Goal: Task Accomplishment & Management: Manage account settings

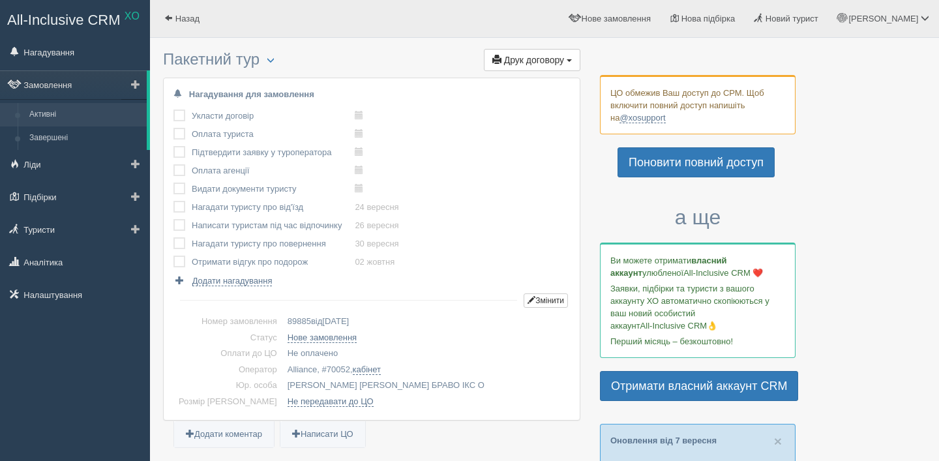
click at [56, 106] on link "Активні" at bounding box center [84, 114] width 123 height 23
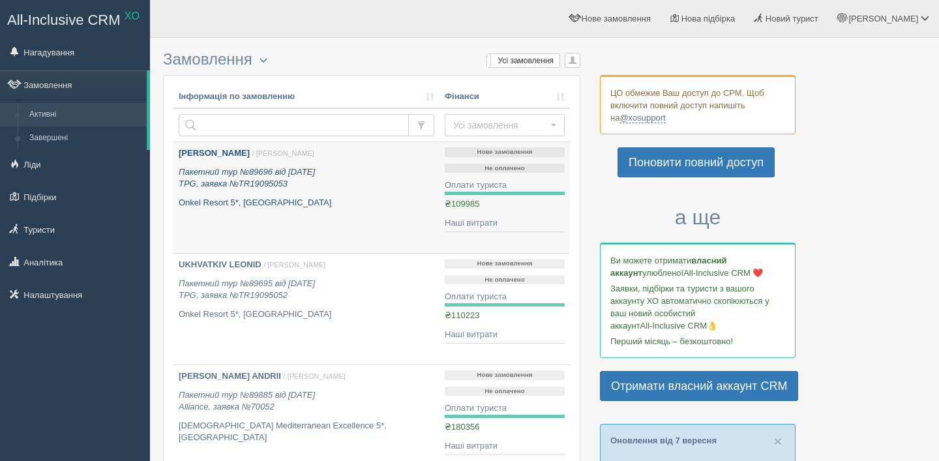
click at [254, 176] on icon "Пакетний тур №89696 від [DATE] TPG, заявка №TR19095053" at bounding box center [247, 178] width 136 height 22
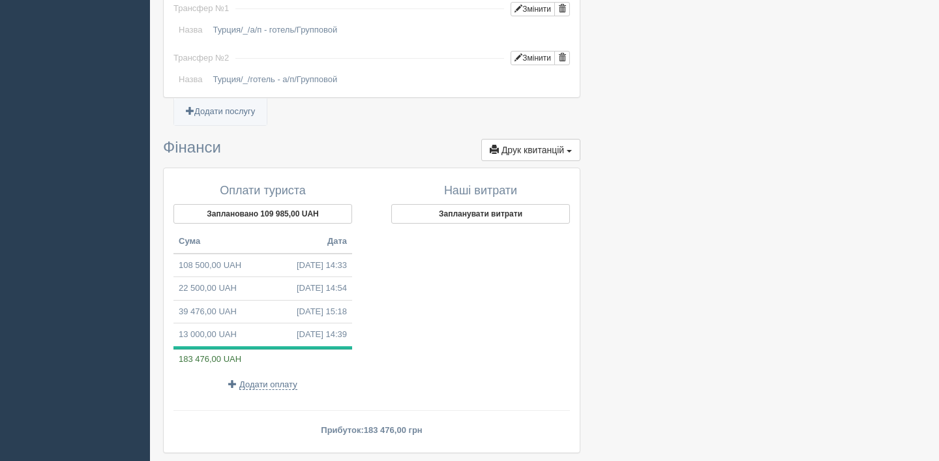
scroll to position [1402, 0]
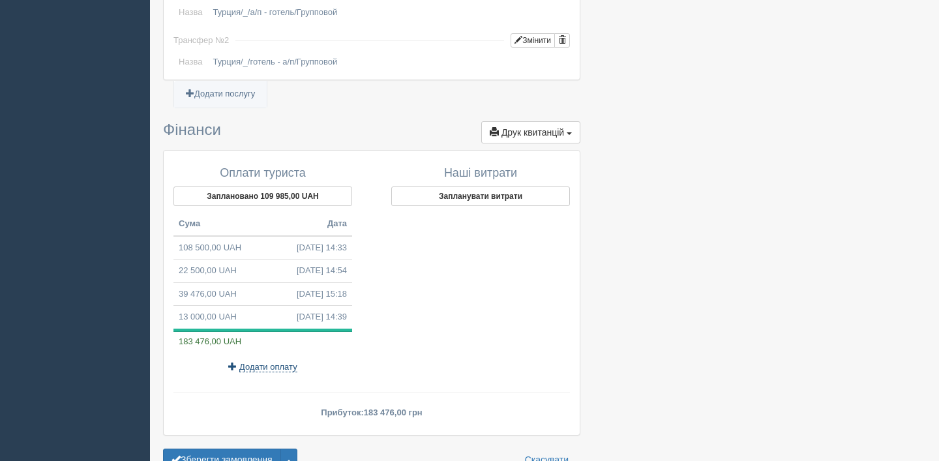
click at [276, 362] on span "Додати оплату" at bounding box center [268, 367] width 58 height 10
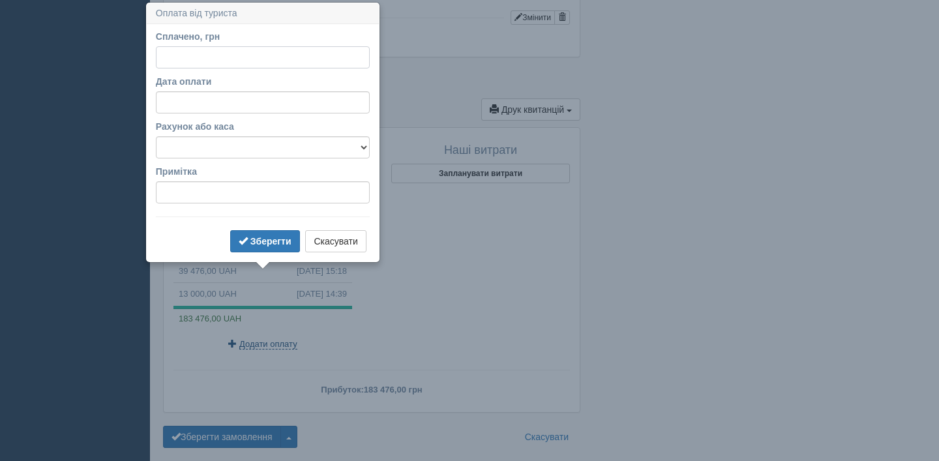
scroll to position [1427, 0]
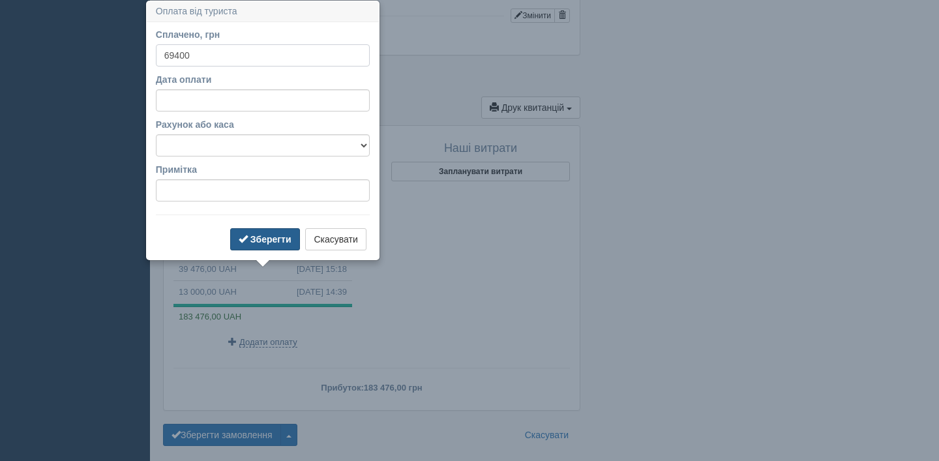
type input "69400"
click at [266, 232] on button "Зберегти" at bounding box center [265, 239] width 70 height 22
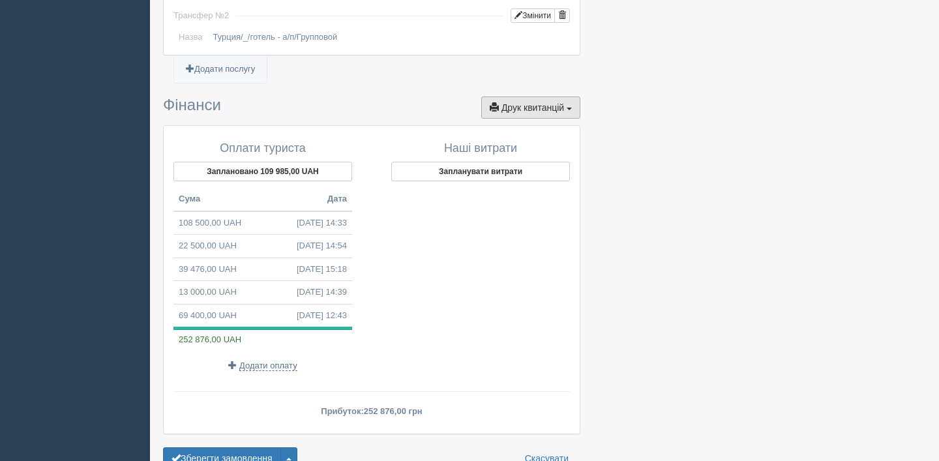
click at [531, 102] on span "Друк квитанцій" at bounding box center [532, 107] width 63 height 10
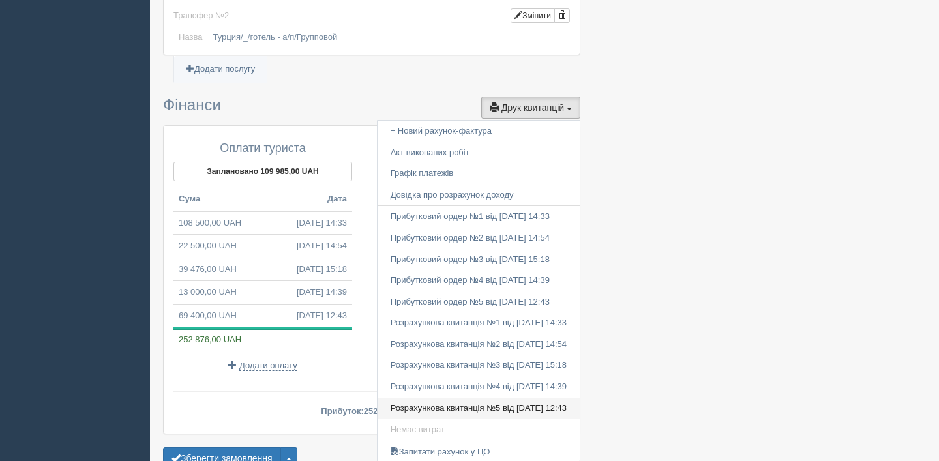
click at [451, 398] on link "Розрахункова квитанція №5 від 12.09.2025 12:43" at bounding box center [478, 409] width 202 height 22
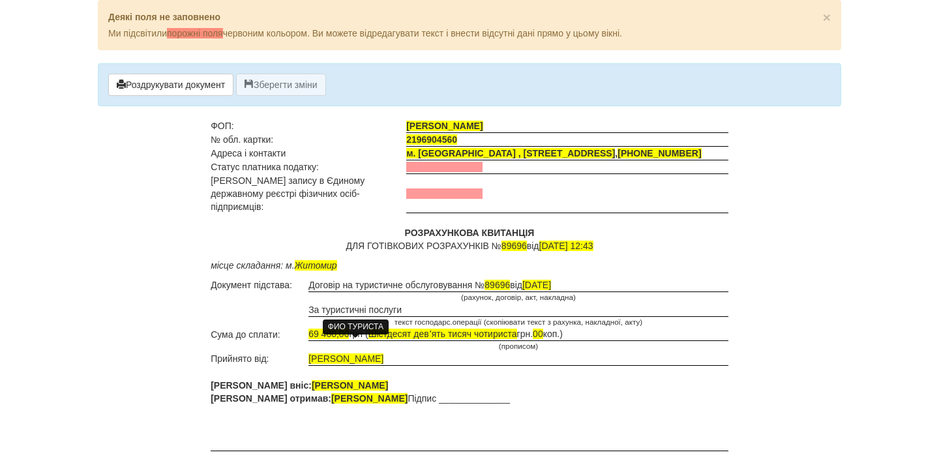
drag, startPoint x: 402, startPoint y: 343, endPoint x: 311, endPoint y: 345, distance: 90.6
click at [311, 353] on span "[PERSON_NAME]" at bounding box center [345, 358] width 75 height 10
drag, startPoint x: 366, startPoint y: 370, endPoint x: 270, endPoint y: 372, distance: 96.5
click at [312, 380] on span "[PERSON_NAME]" at bounding box center [350, 385] width 76 height 10
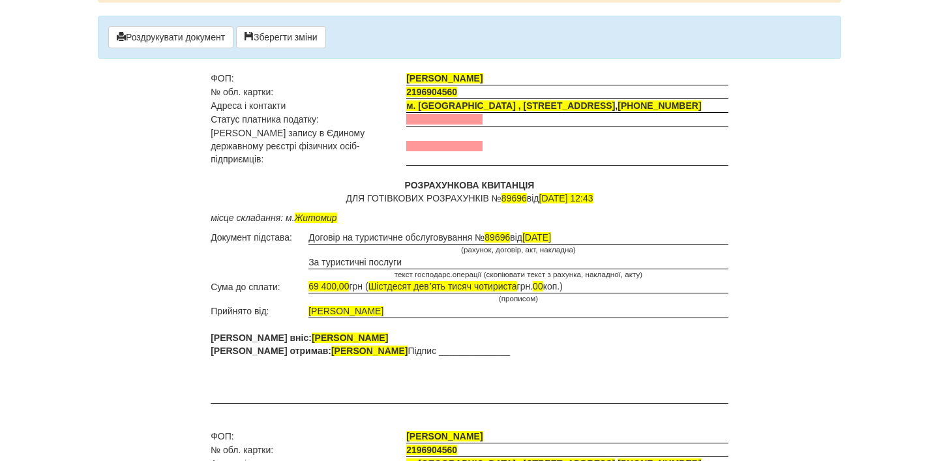
scroll to position [42, 0]
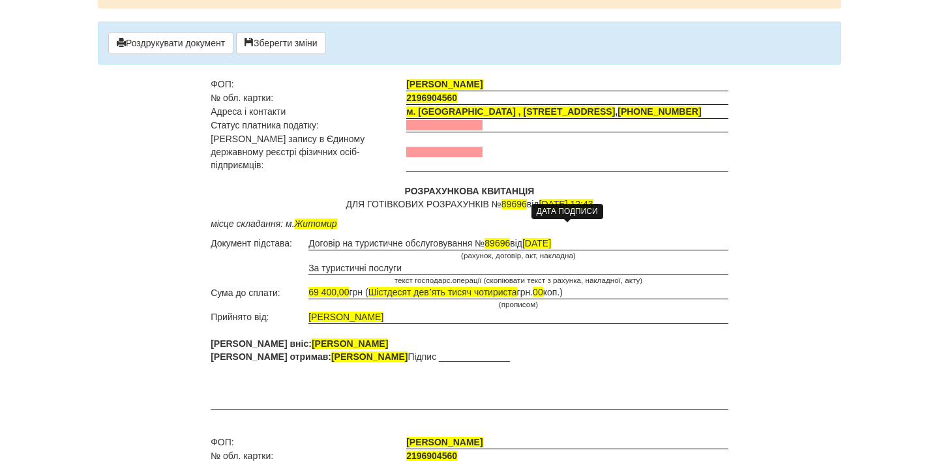
click at [551, 238] on span "[DATE]" at bounding box center [536, 243] width 29 height 10
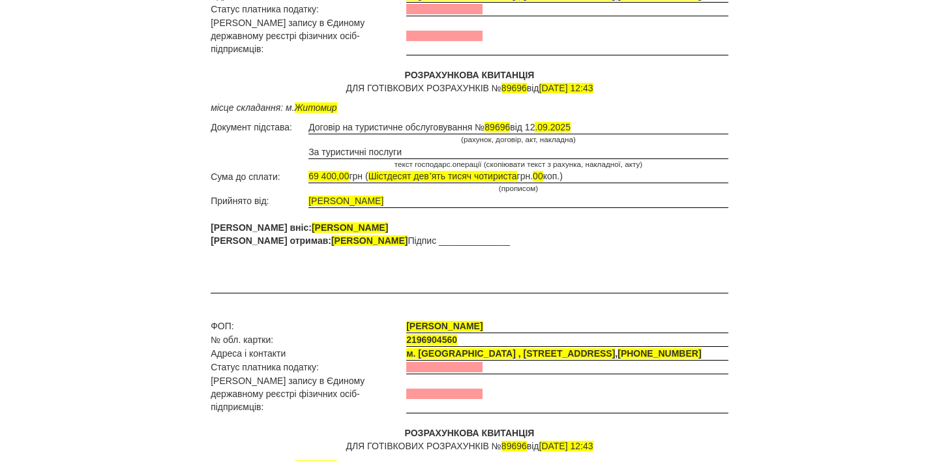
scroll to position [0, 0]
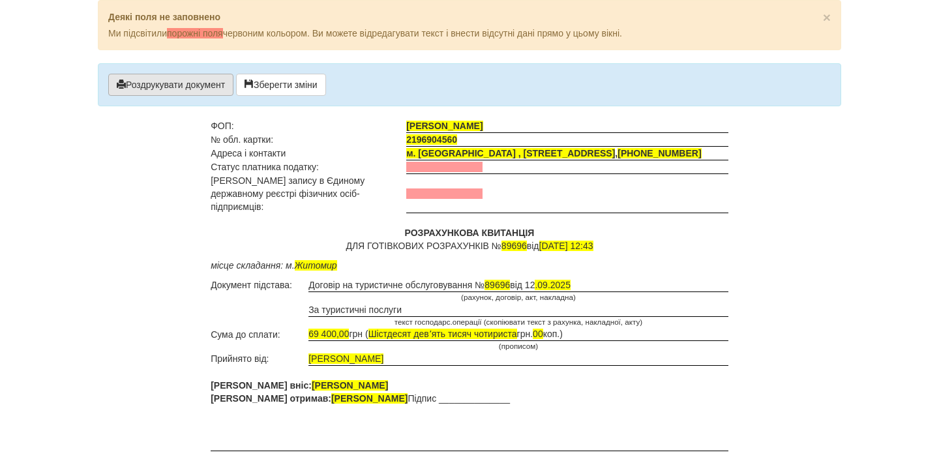
click at [216, 92] on button "Роздрукувати документ" at bounding box center [170, 85] width 125 height 22
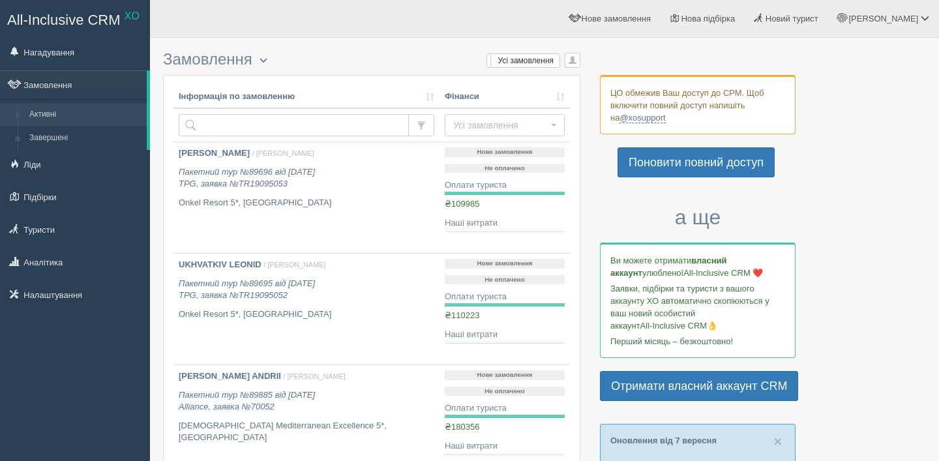
scroll to position [50, 0]
